Goal: Task Accomplishment & Management: Manage account settings

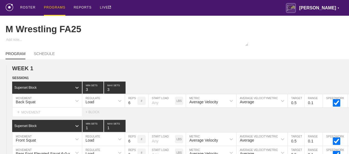
click at [53, 7] on div "PROGRAMS" at bounding box center [55, 8] width 22 height 16
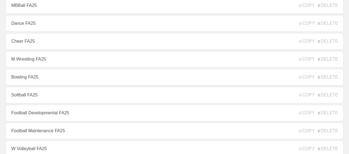
scroll to position [110, 0]
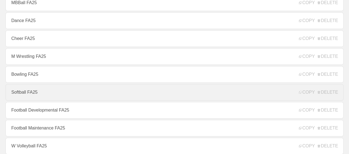
click at [28, 95] on link "Softball FA25" at bounding box center [175, 92] width 338 height 17
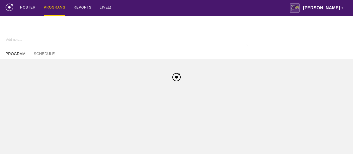
type textarea "x"
type input "Softball FA25"
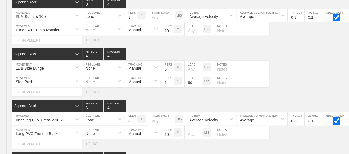
scroll to position [3859, 0]
